Goal: Transaction & Acquisition: Purchase product/service

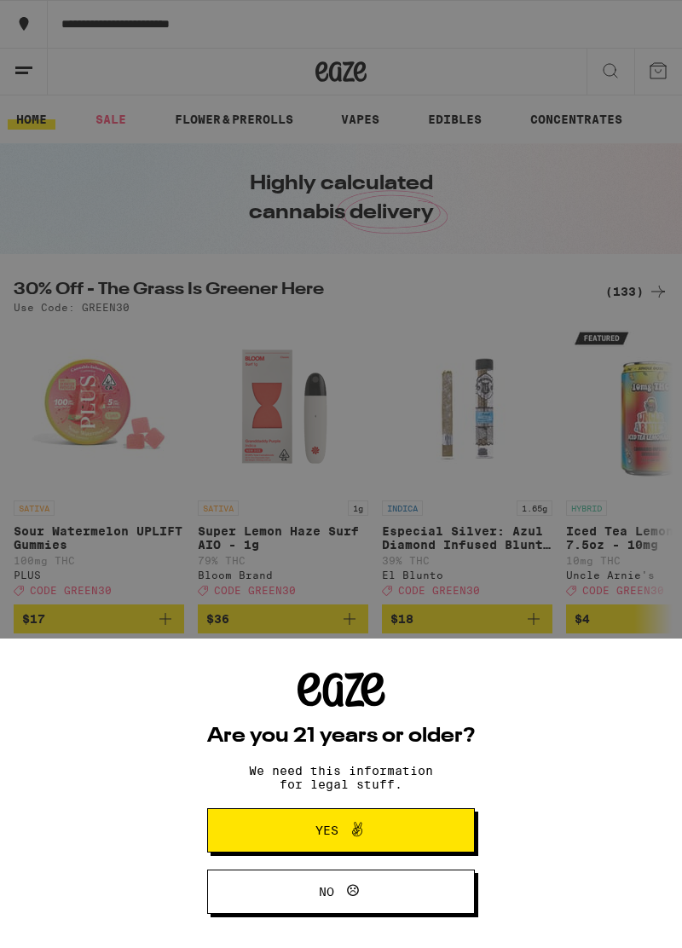
click at [367, 885] on span "No" at bounding box center [341, 892] width 130 height 22
click at [422, 829] on button "Yes" at bounding box center [341, 830] width 268 height 44
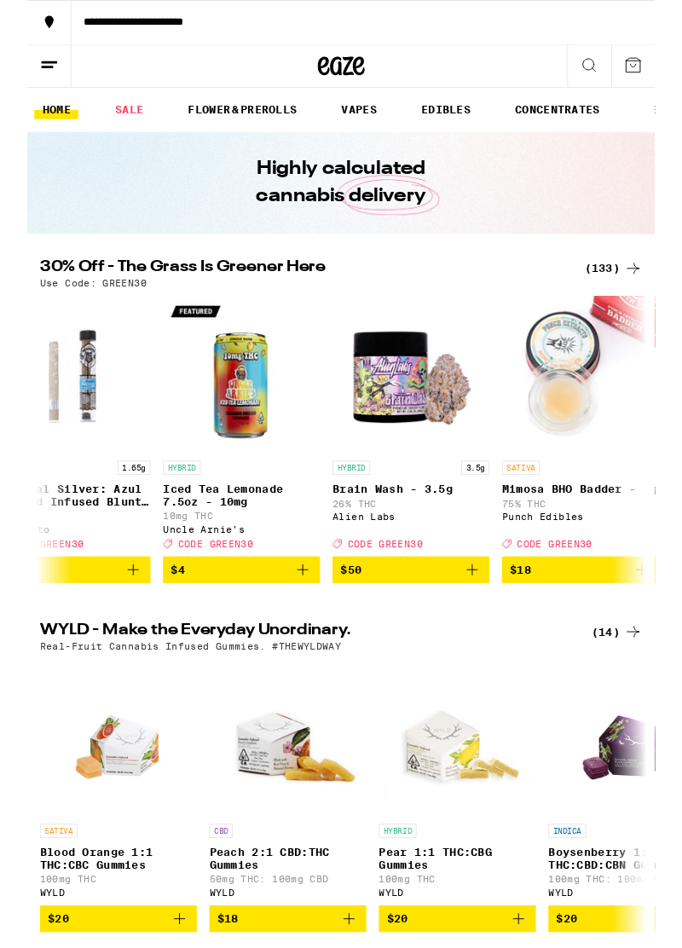
scroll to position [0, 422]
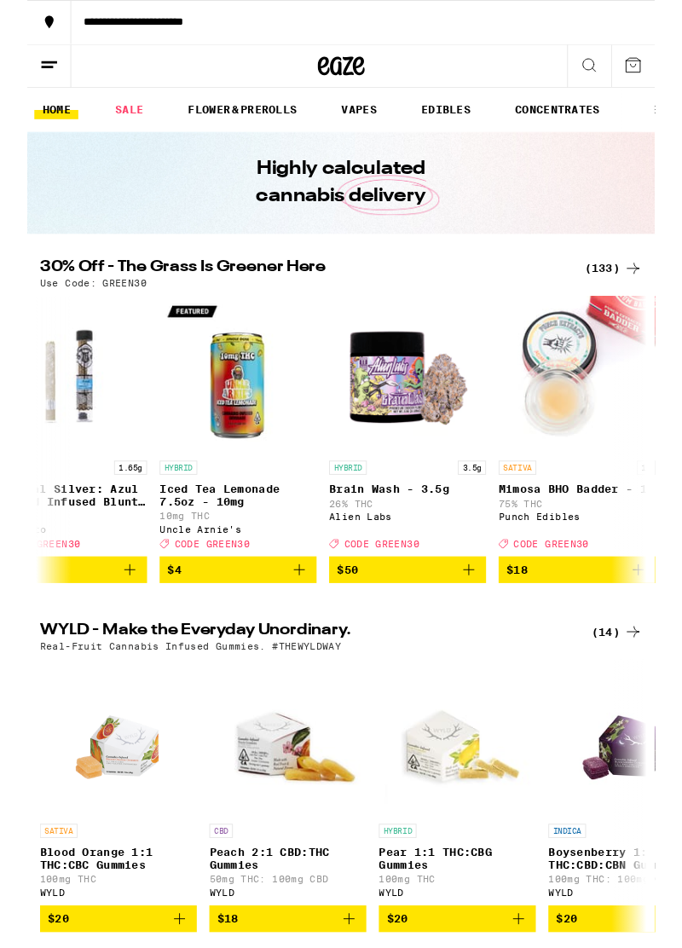
click at [363, 122] on link "VAPES" at bounding box center [359, 119] width 55 height 20
